Goal: Transaction & Acquisition: Purchase product/service

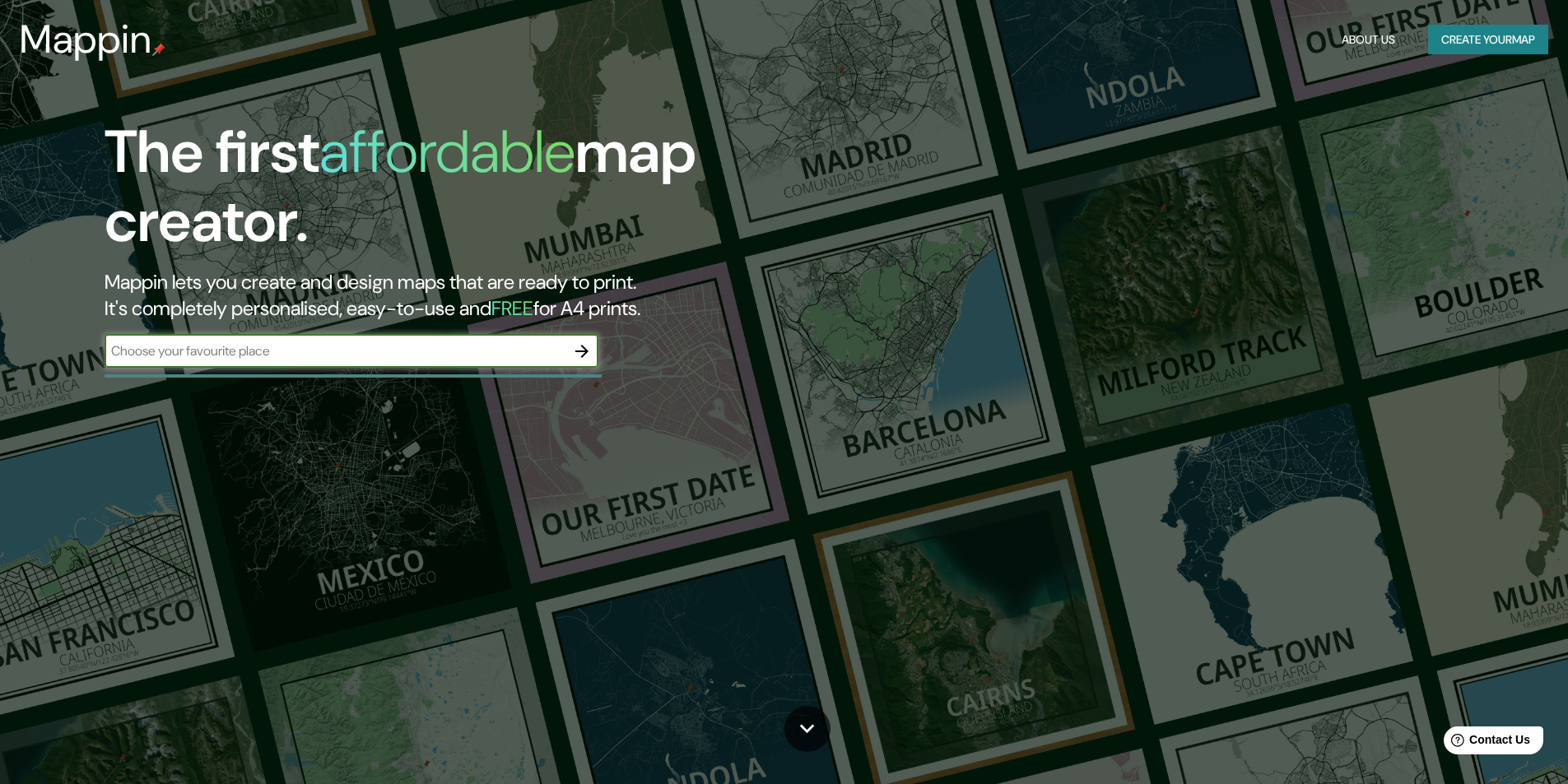
click at [299, 356] on input "text" at bounding box center [335, 351] width 461 height 19
type input "K"
type input "CHICKAMANGALORE"
click at [581, 350] on icon "button" at bounding box center [581, 351] width 13 height 13
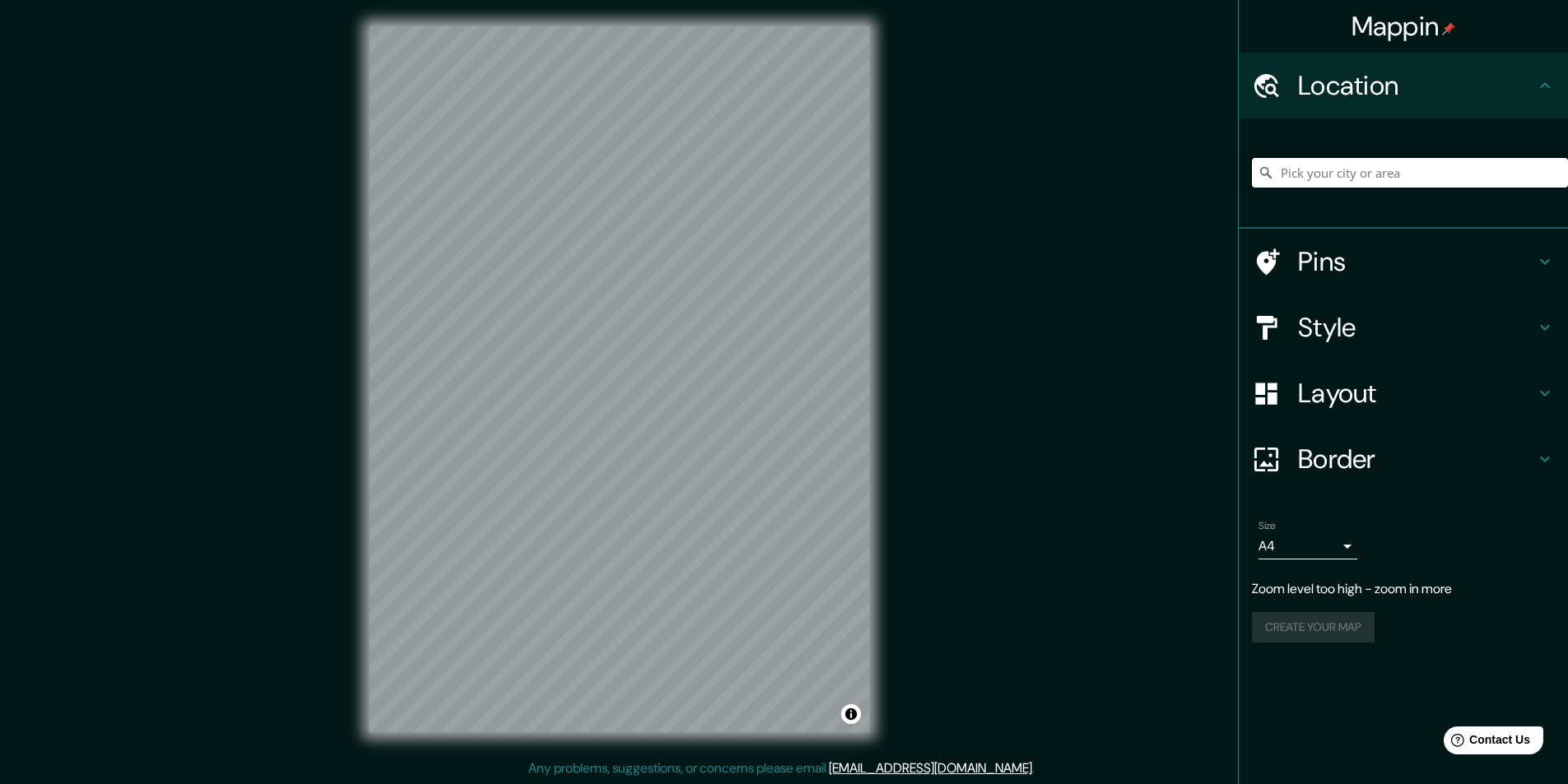
click at [1341, 177] on input "Pick your city or area" at bounding box center [1410, 173] width 316 height 30
click at [1337, 214] on div "CHICKMANGALORE No results found" at bounding box center [1403, 173] width 329 height 110
click at [1414, 183] on input "CHICKMANGALORE" at bounding box center [1410, 173] width 316 height 30
type input "C"
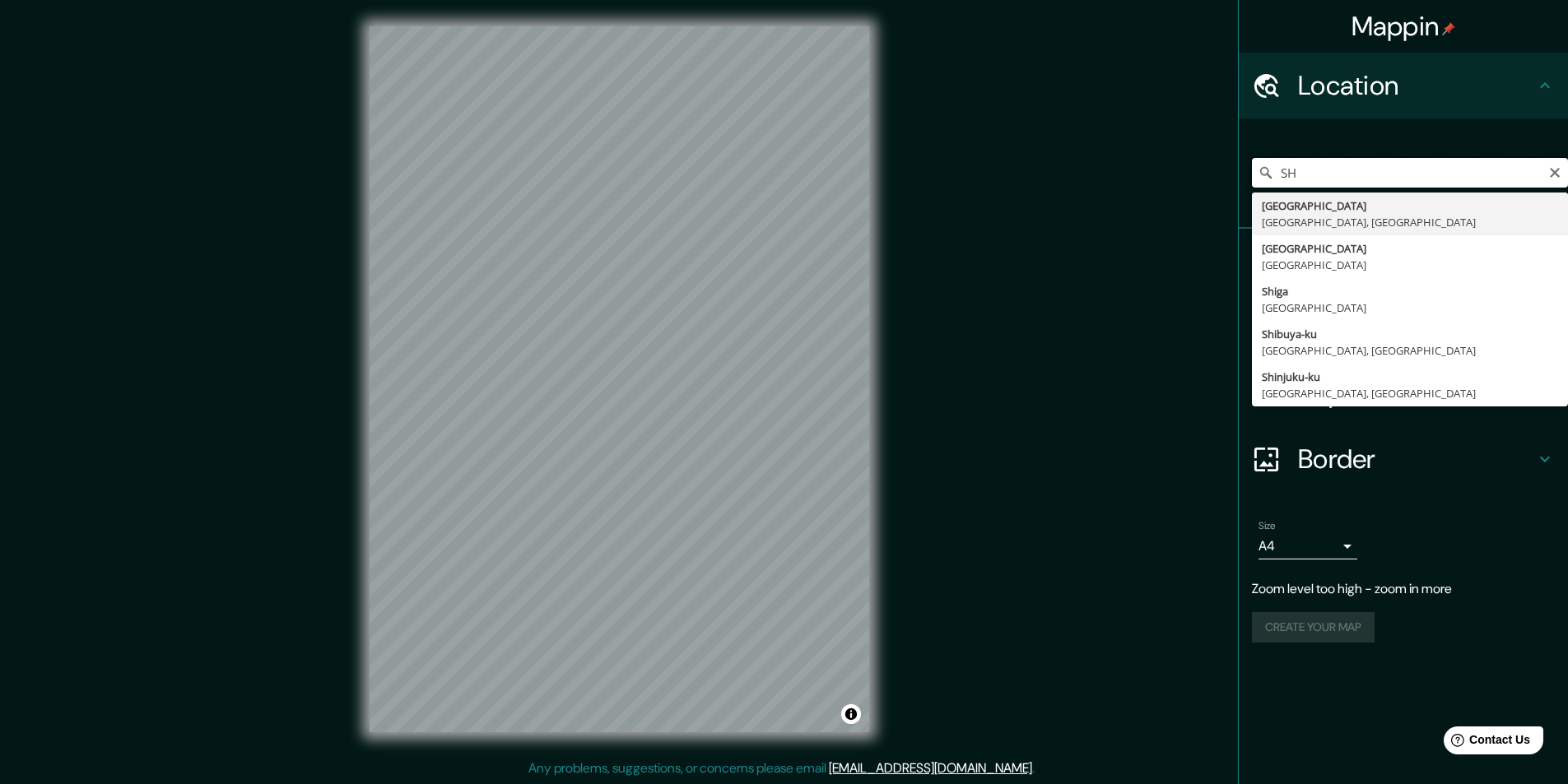
type input "S"
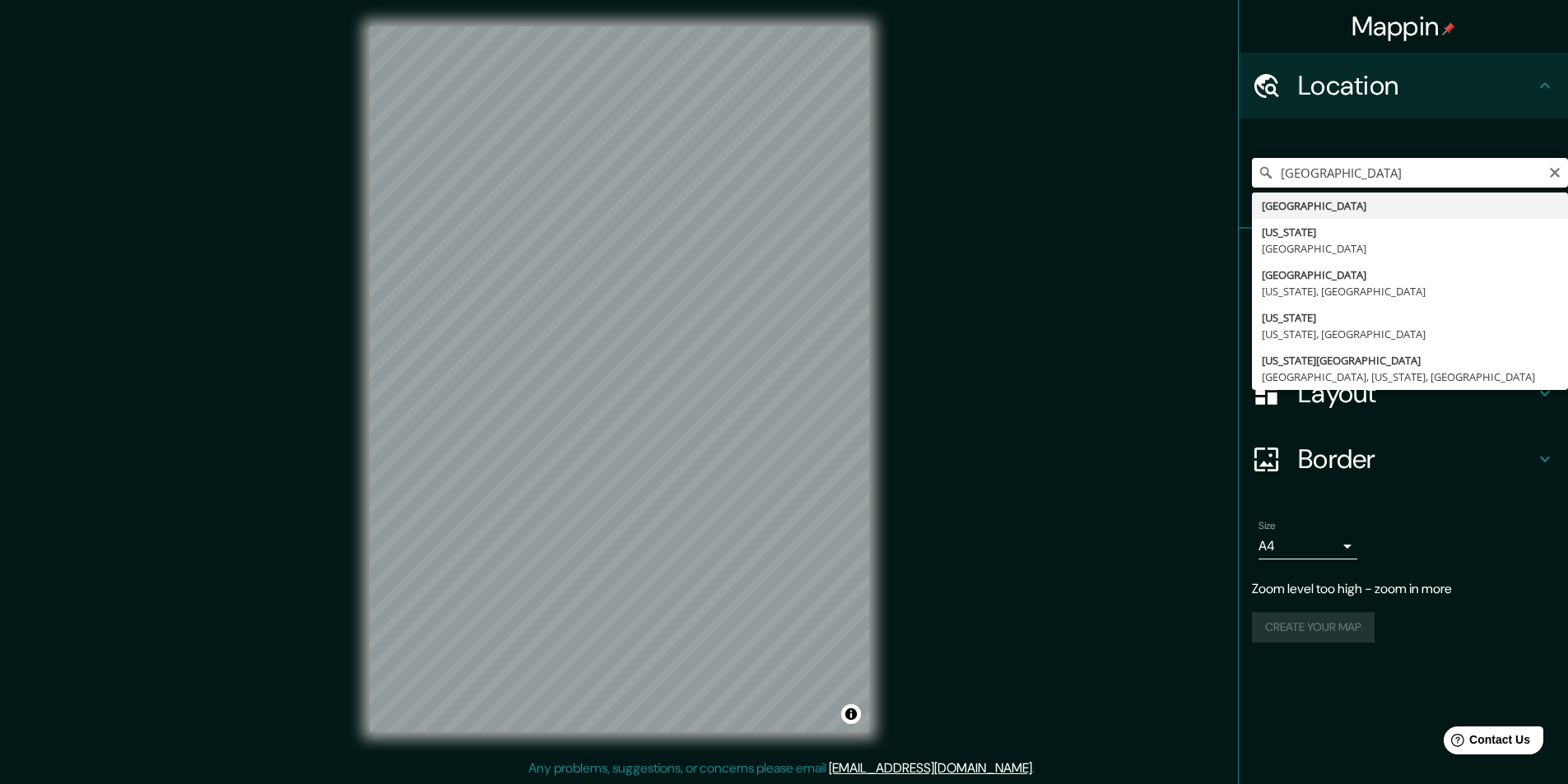
type input "[GEOGRAPHIC_DATA]"
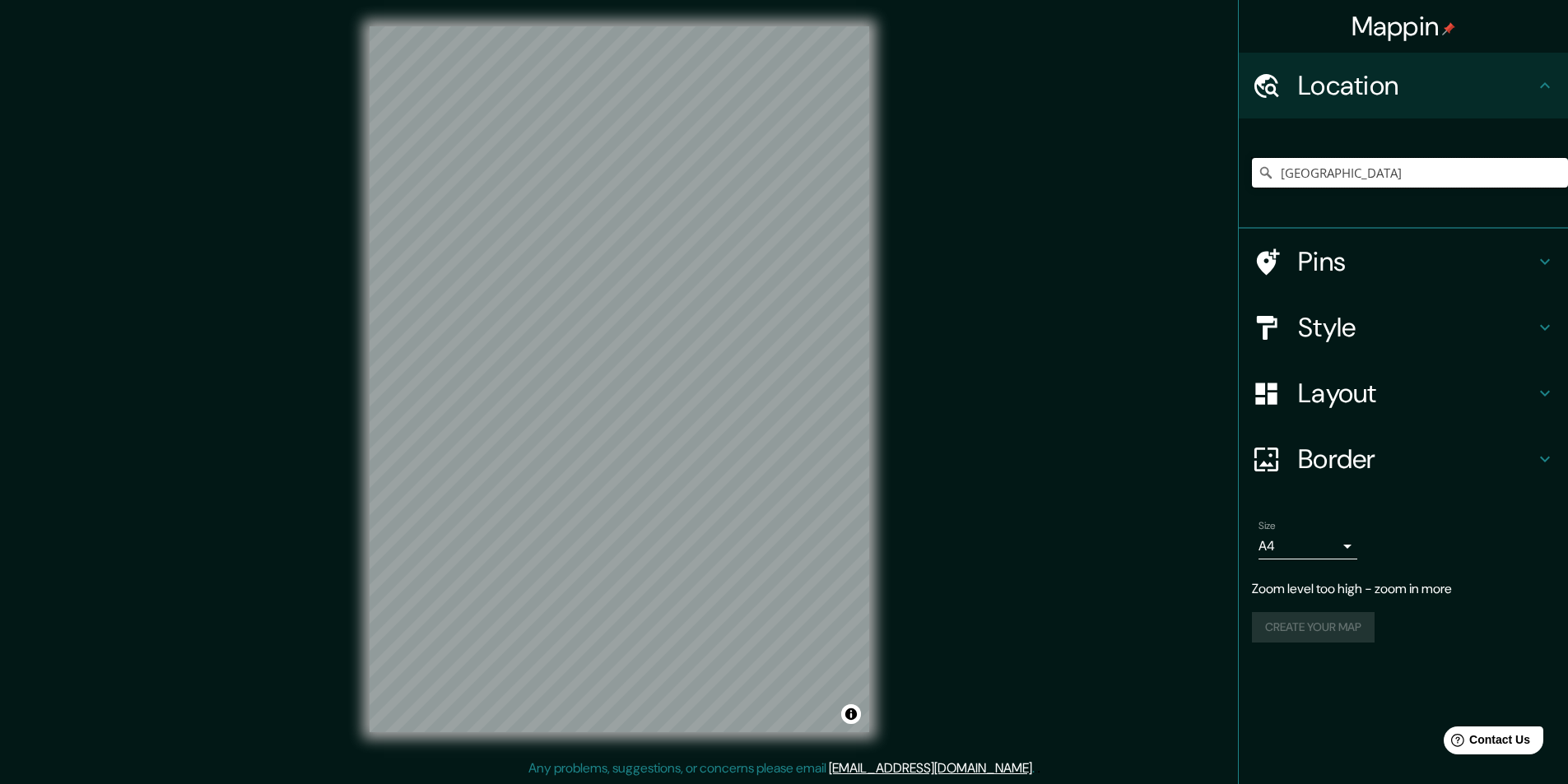
scroll to position [1, 0]
click at [1339, 402] on h4 "Layout" at bounding box center [1416, 394] width 237 height 33
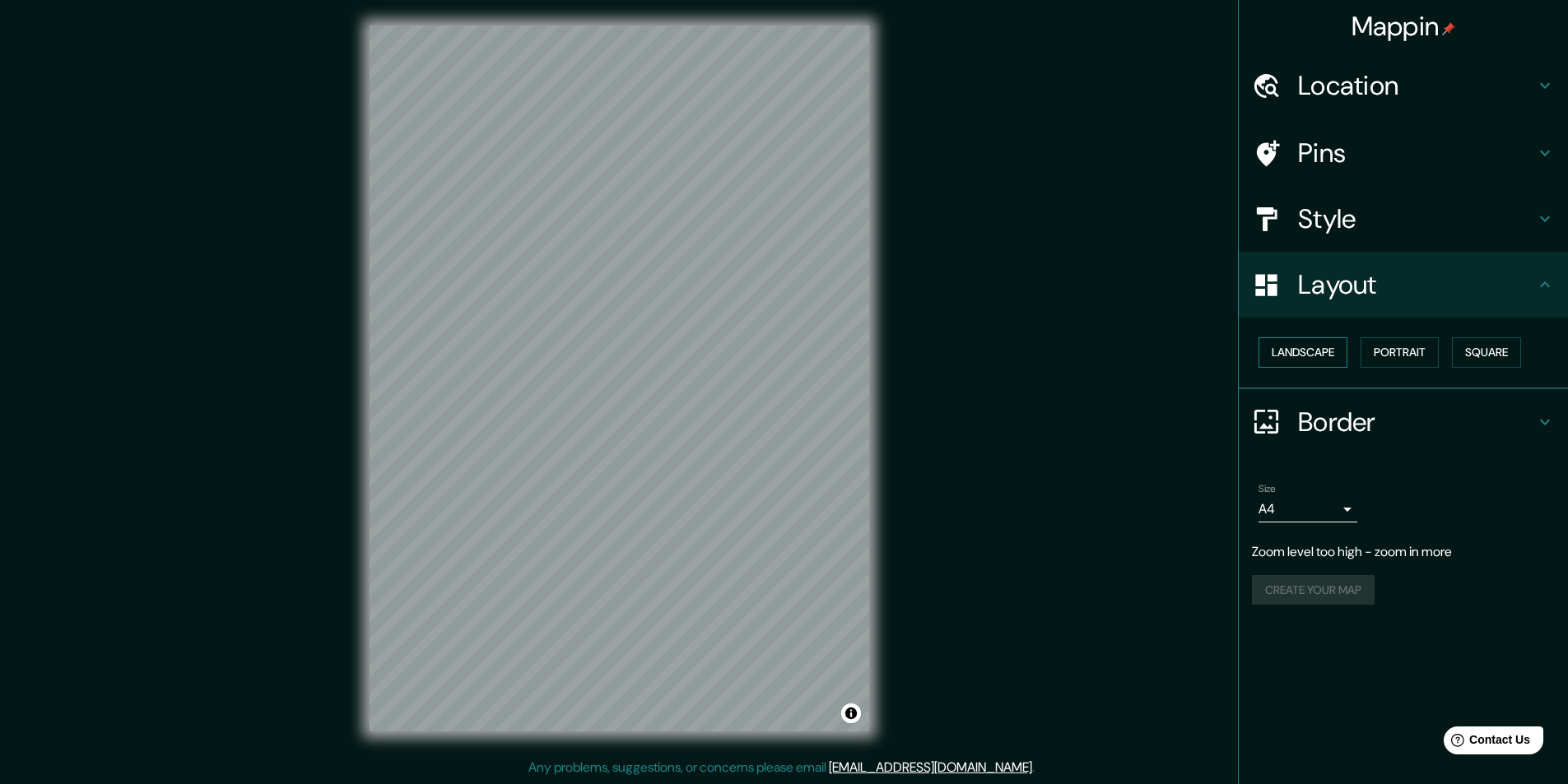
click at [1329, 351] on button "Landscape" at bounding box center [1303, 352] width 89 height 30
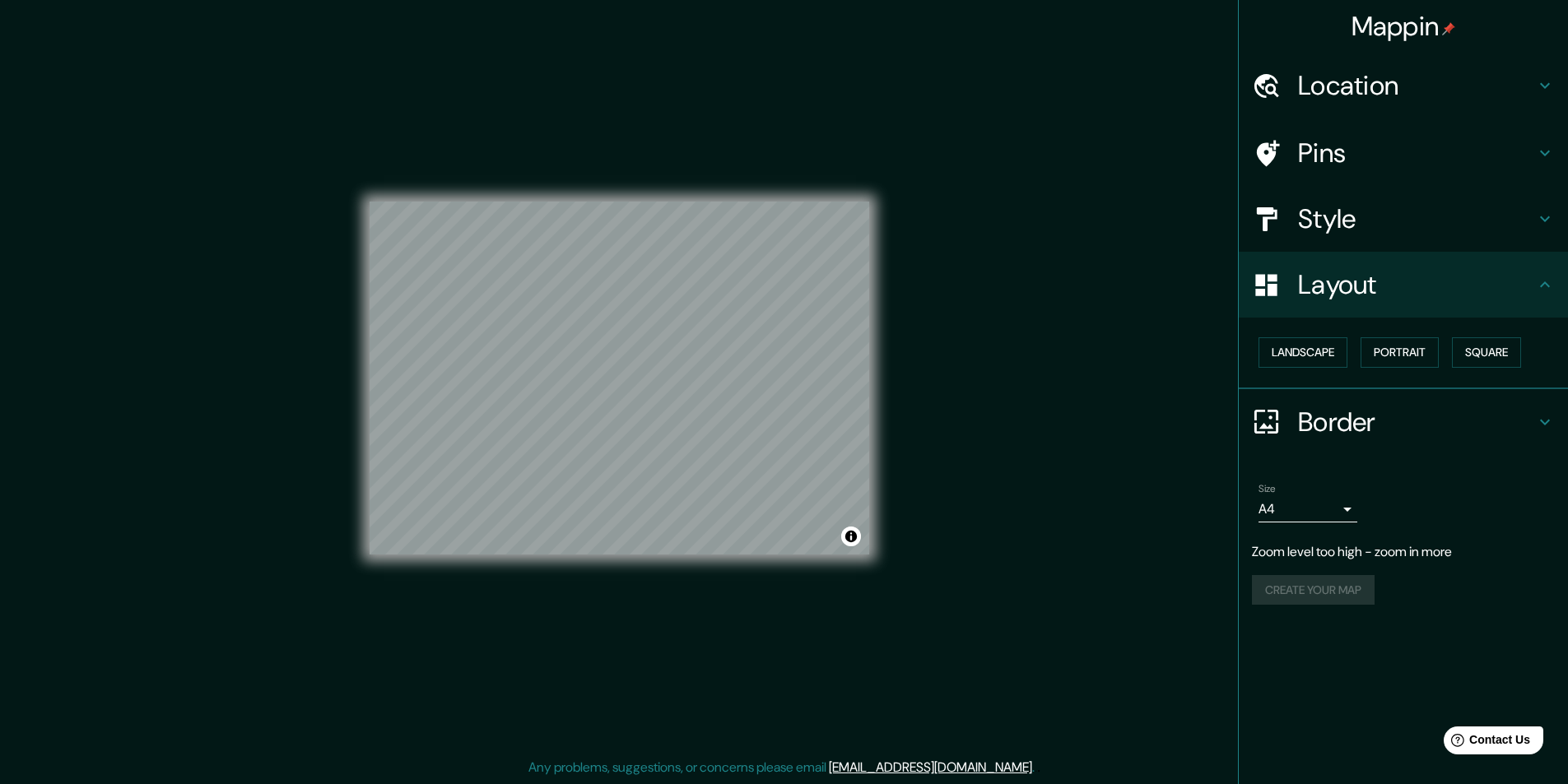
click at [1340, 522] on div "Size A4 single" at bounding box center [1403, 502] width 302 height 53
click at [1334, 512] on body "Mappin Location [GEOGRAPHIC_DATA] Pins Style Layout Landscape Portrait Square B…" at bounding box center [784, 391] width 1568 height 784
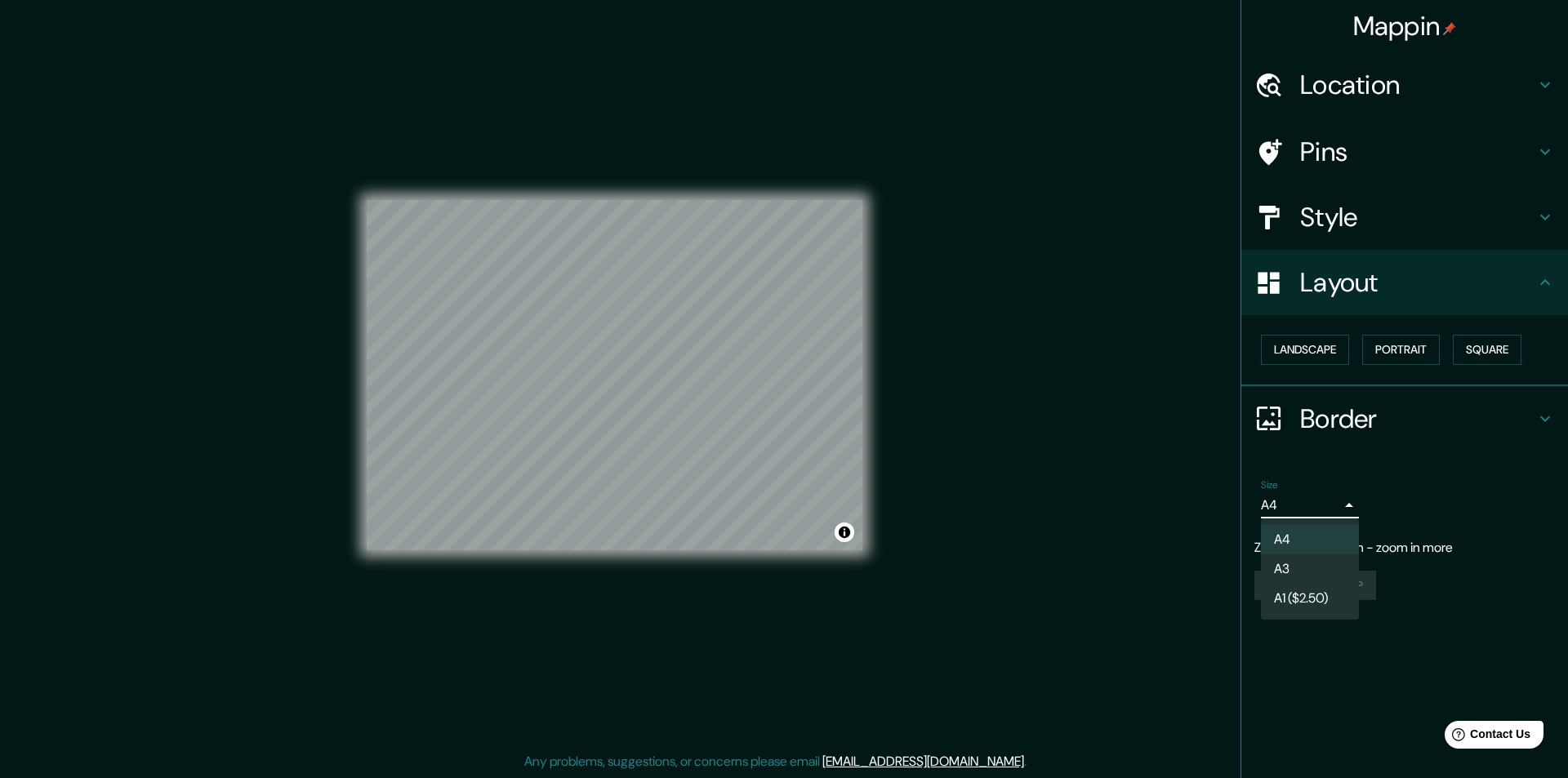
click at [1323, 508] on div at bounding box center [784, 389] width 1568 height 778
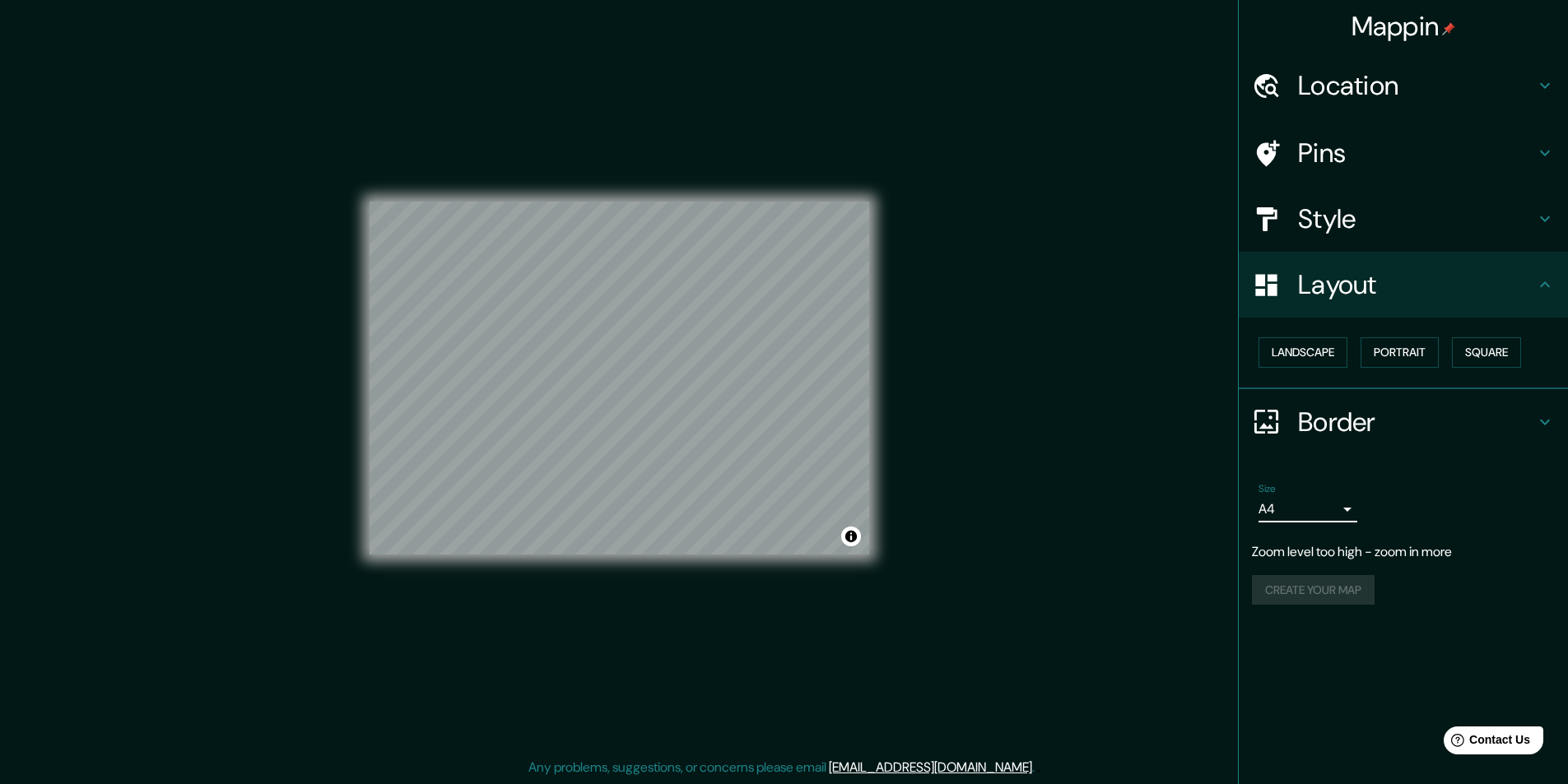
click at [1306, 515] on body "Mappin Location [GEOGRAPHIC_DATA] Pins Style Layout Landscape Portrait Square B…" at bounding box center [784, 391] width 1568 height 784
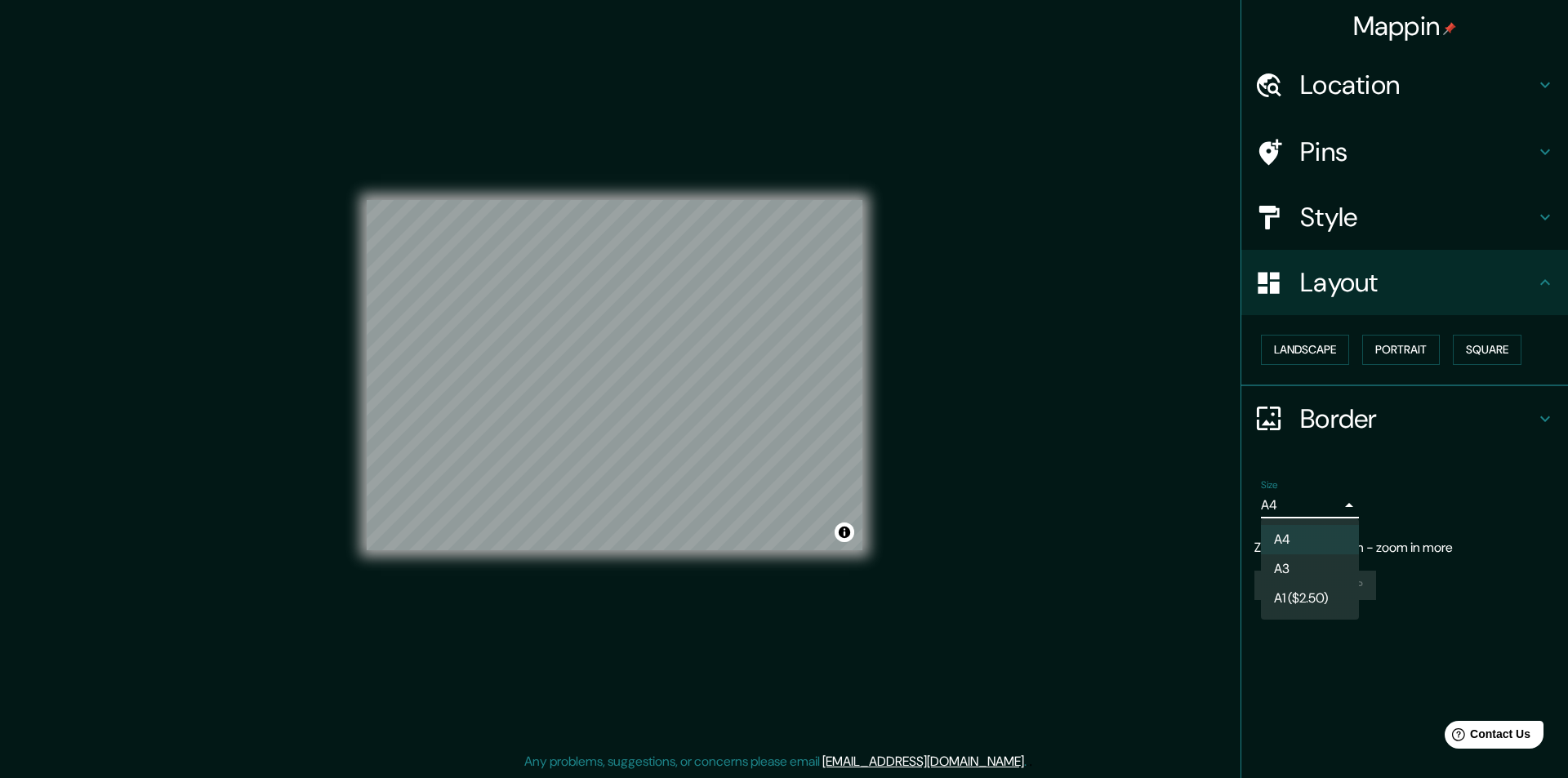
click at [1298, 649] on div at bounding box center [784, 389] width 1568 height 778
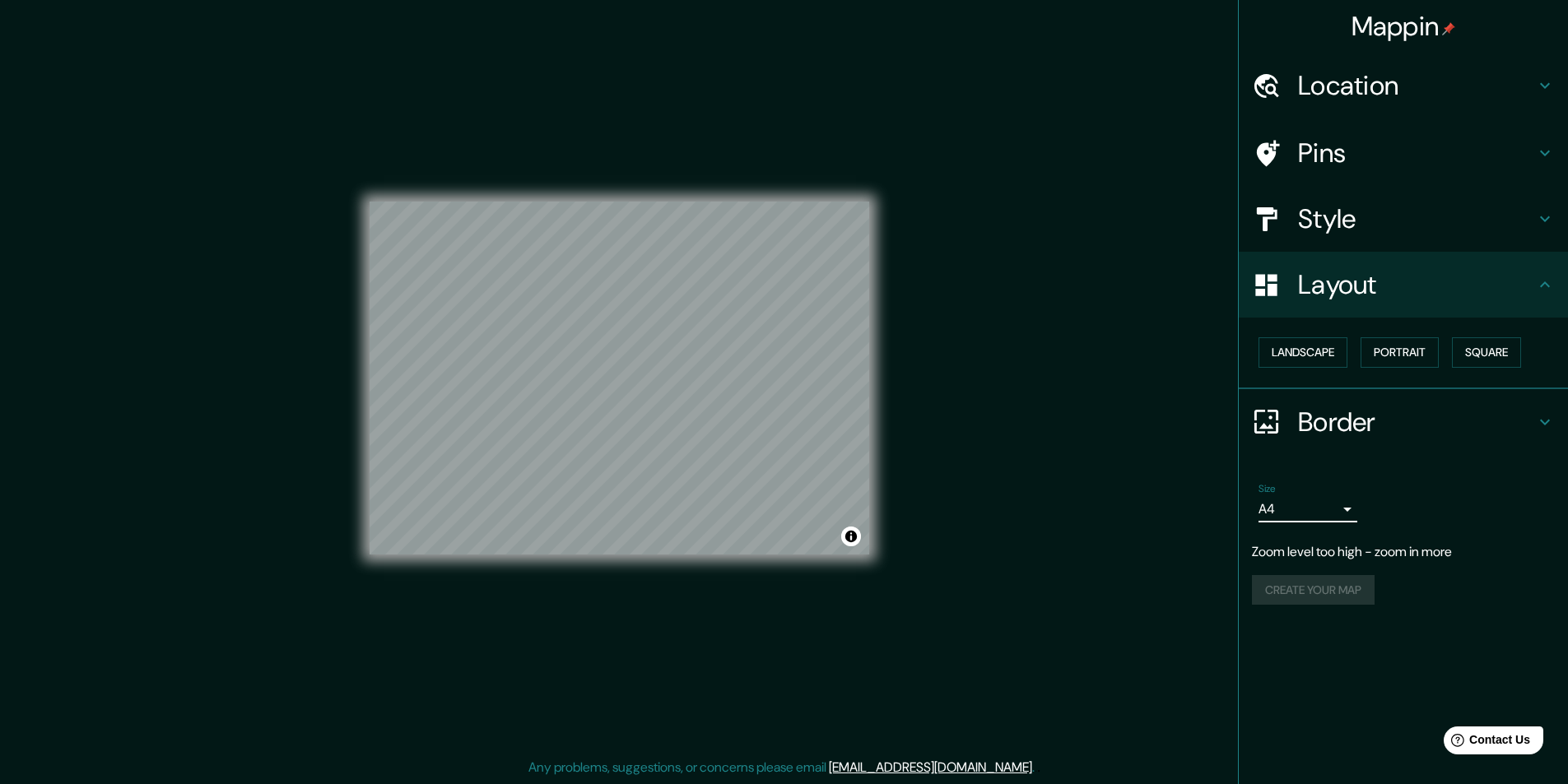
click at [1412, 488] on div "Size A4 single" at bounding box center [1403, 502] width 302 height 53
click at [1416, 355] on button "Portrait" at bounding box center [1399, 352] width 78 height 30
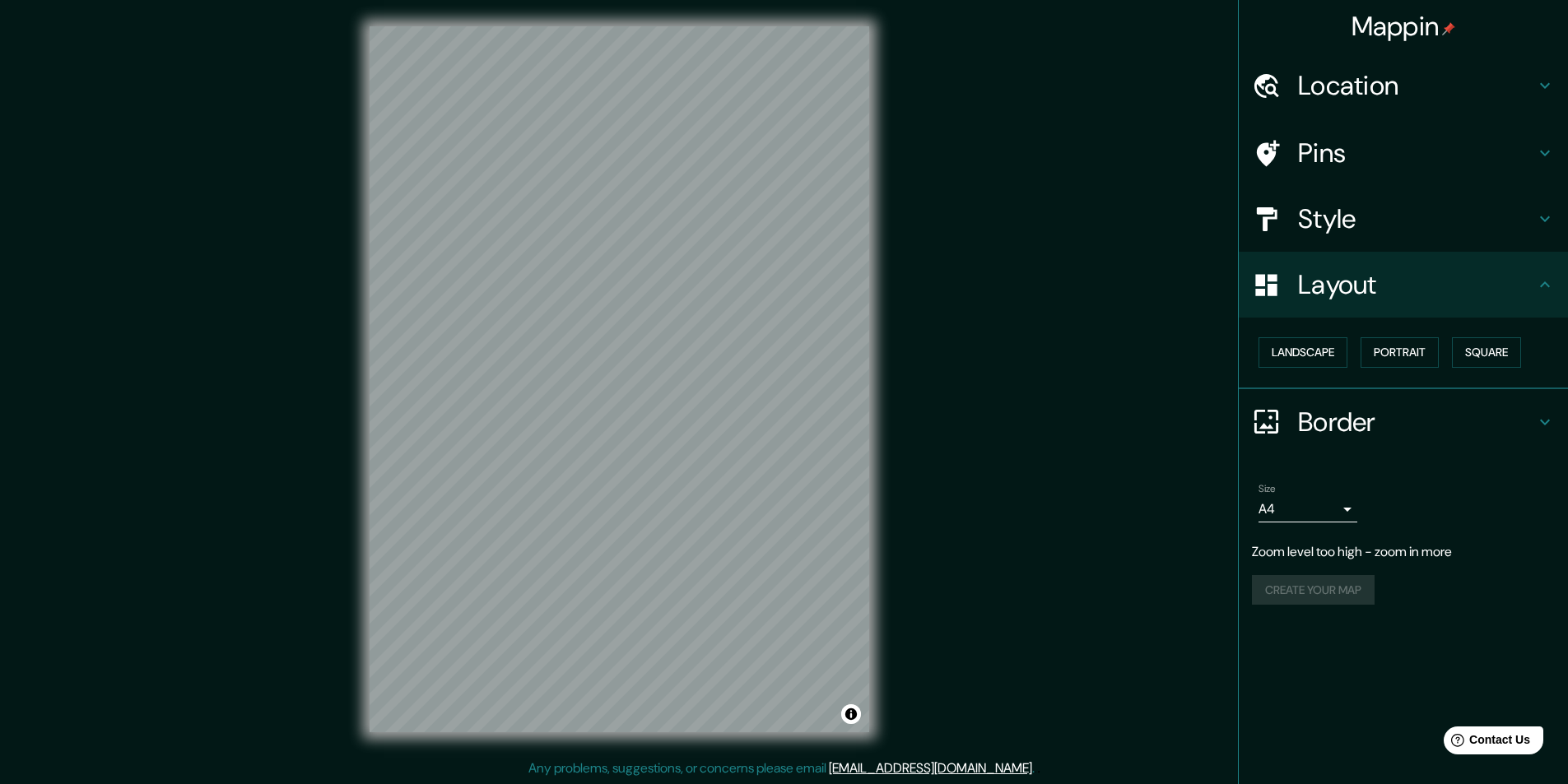
click at [1393, 68] on div "Location" at bounding box center [1403, 86] width 329 height 66
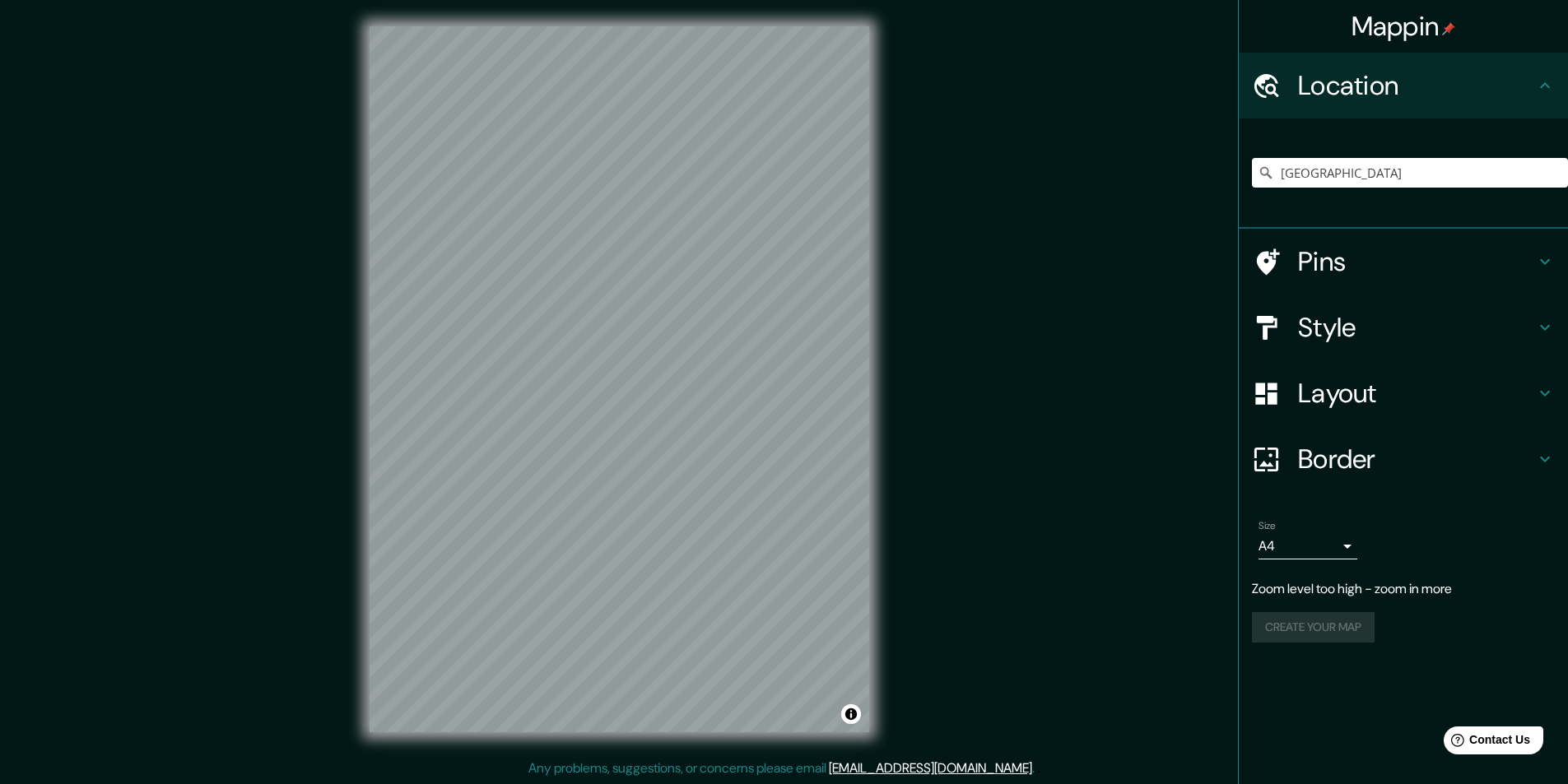
click at [1399, 83] on h4 "Location" at bounding box center [1416, 86] width 237 height 33
click at [944, 249] on div "Mappin Location [GEOGRAPHIC_DATA] Pins Style Layout Border Choose a border. Hin…" at bounding box center [784, 392] width 1568 height 785
click at [1542, 36] on div "Mappin" at bounding box center [1403, 26] width 329 height 53
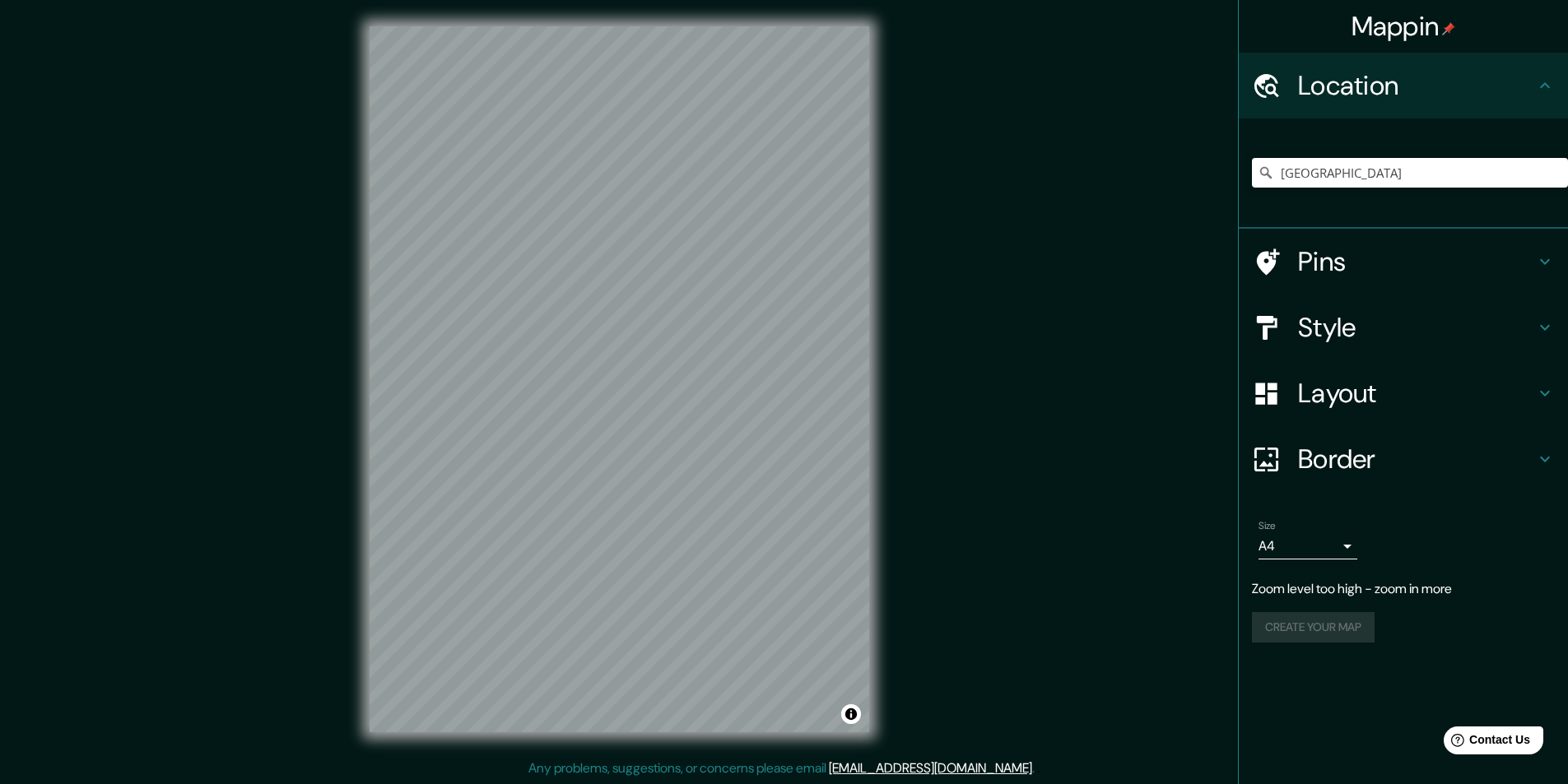
click at [208, 84] on div "Mappin Location [GEOGRAPHIC_DATA] Pins Style Layout Border Choose a border. Hin…" at bounding box center [784, 392] width 1568 height 785
